Goal: Find specific page/section

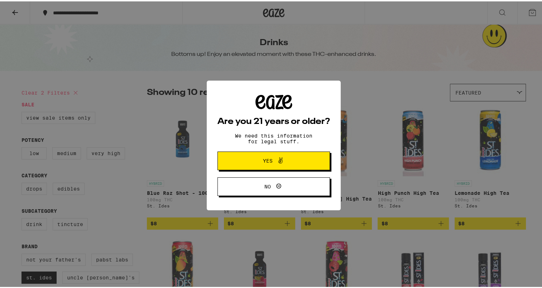
click at [299, 160] on button "Yes" at bounding box center [273, 159] width 112 height 19
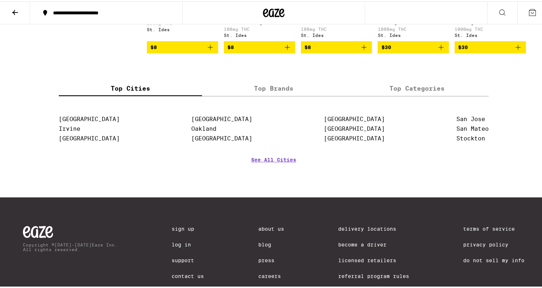
scroll to position [309, 0]
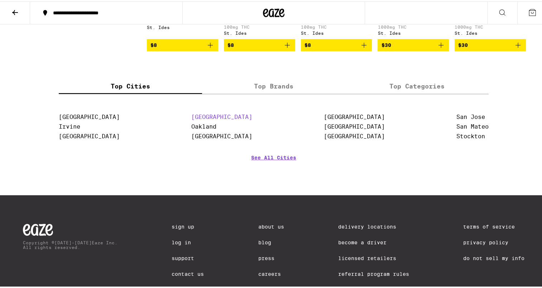
click at [207, 119] on link "[GEOGRAPHIC_DATA]" at bounding box center [221, 115] width 61 height 7
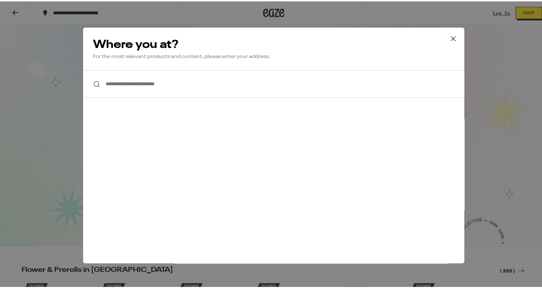
click at [27, 178] on div "**********" at bounding box center [273, 144] width 547 height 288
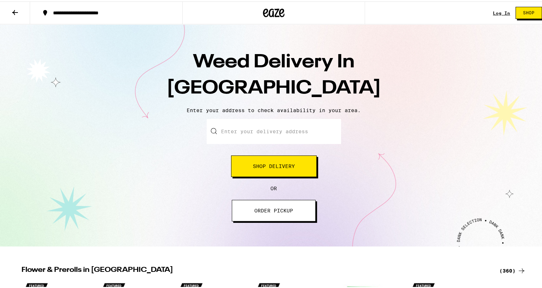
click at [260, 210] on span "ORDER PICKUP" at bounding box center [273, 209] width 39 height 5
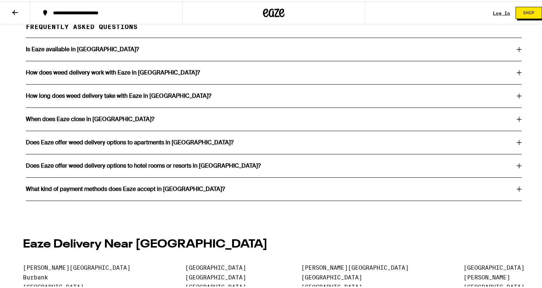
scroll to position [1358, 0]
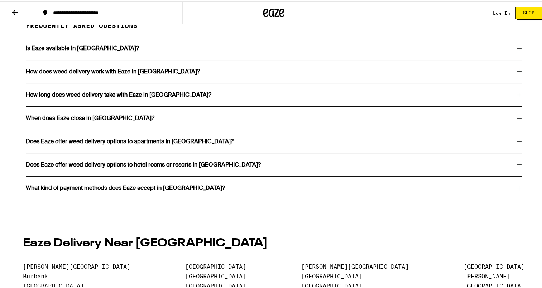
click at [389, 120] on div "When does Eaze close in [GEOGRAPHIC_DATA]?" at bounding box center [274, 117] width 496 height 6
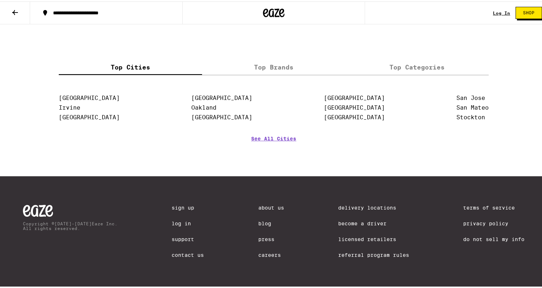
scroll to position [1673, 0]
click at [269, 9] on icon at bounding box center [274, 11] width 11 height 9
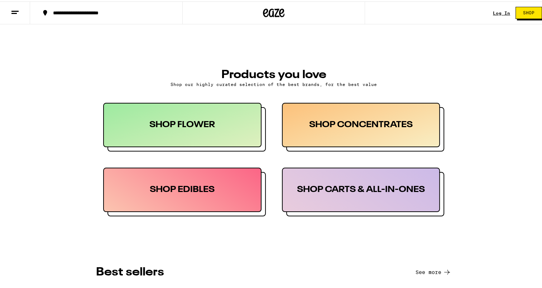
scroll to position [312, 0]
